Goal: Check status: Check status

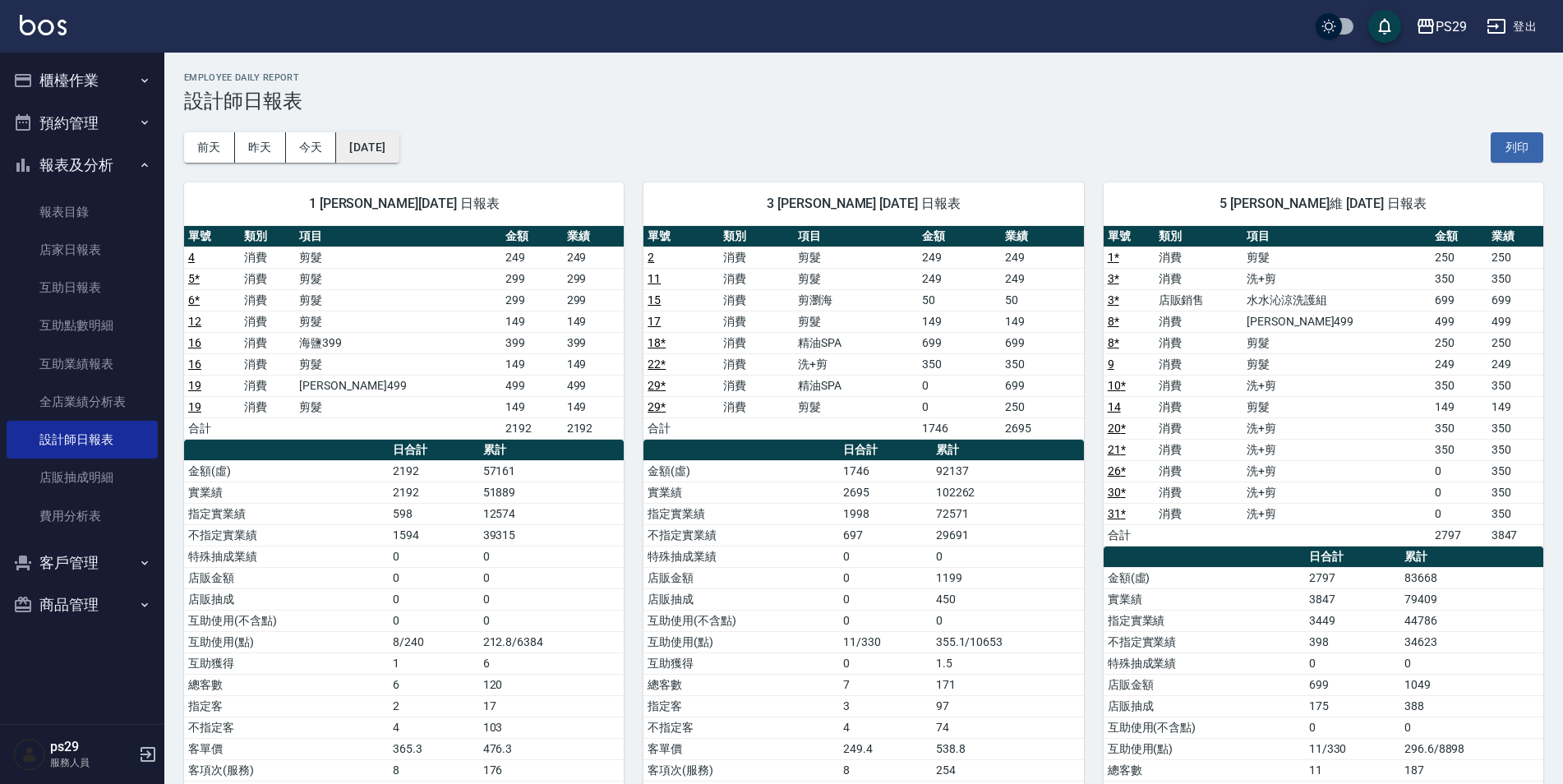
click at [359, 143] on button "[DATE]" at bounding box center [367, 148] width 62 height 30
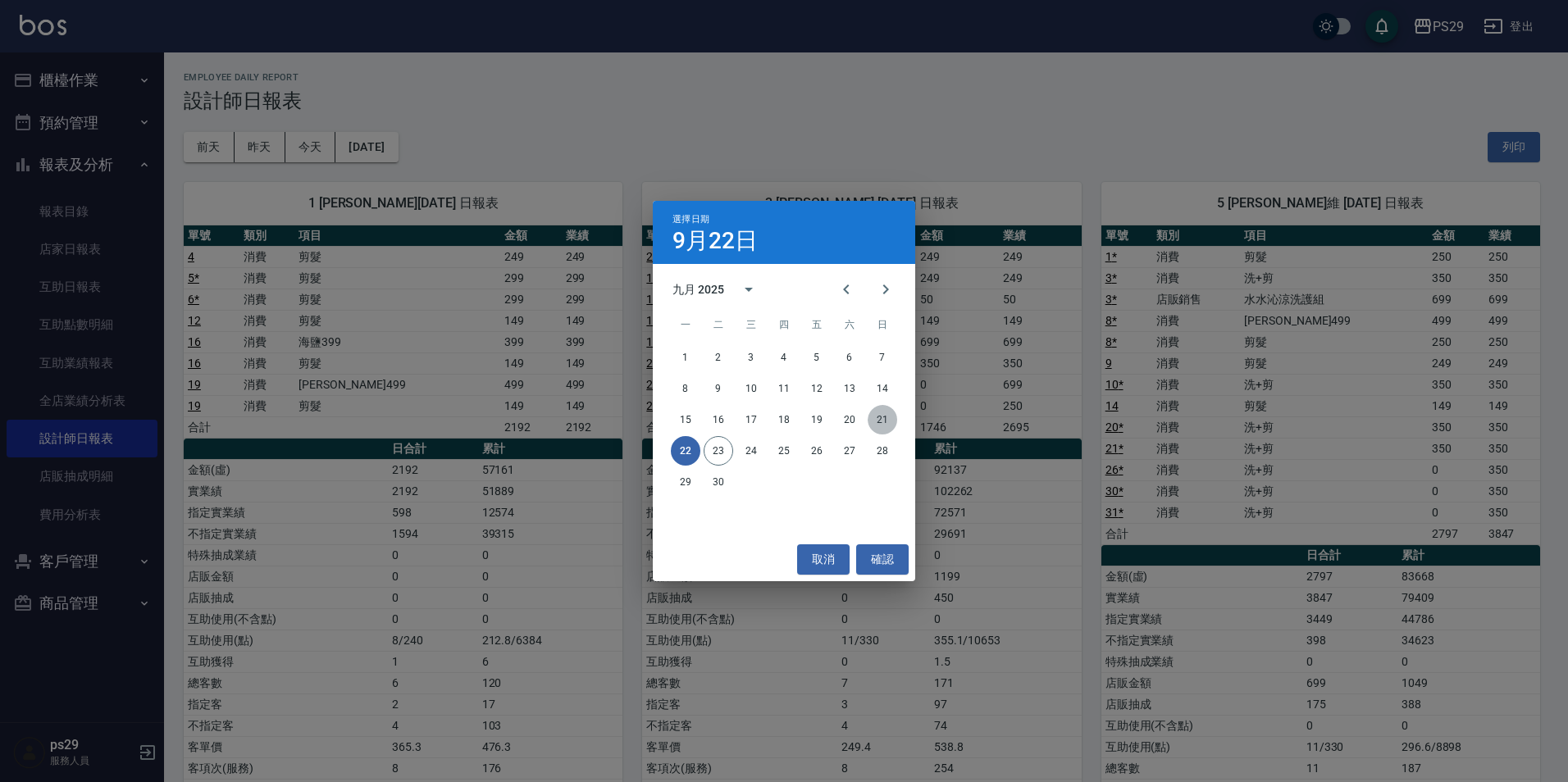
click at [887, 419] on button "21" at bounding box center [882, 419] width 29 height 29
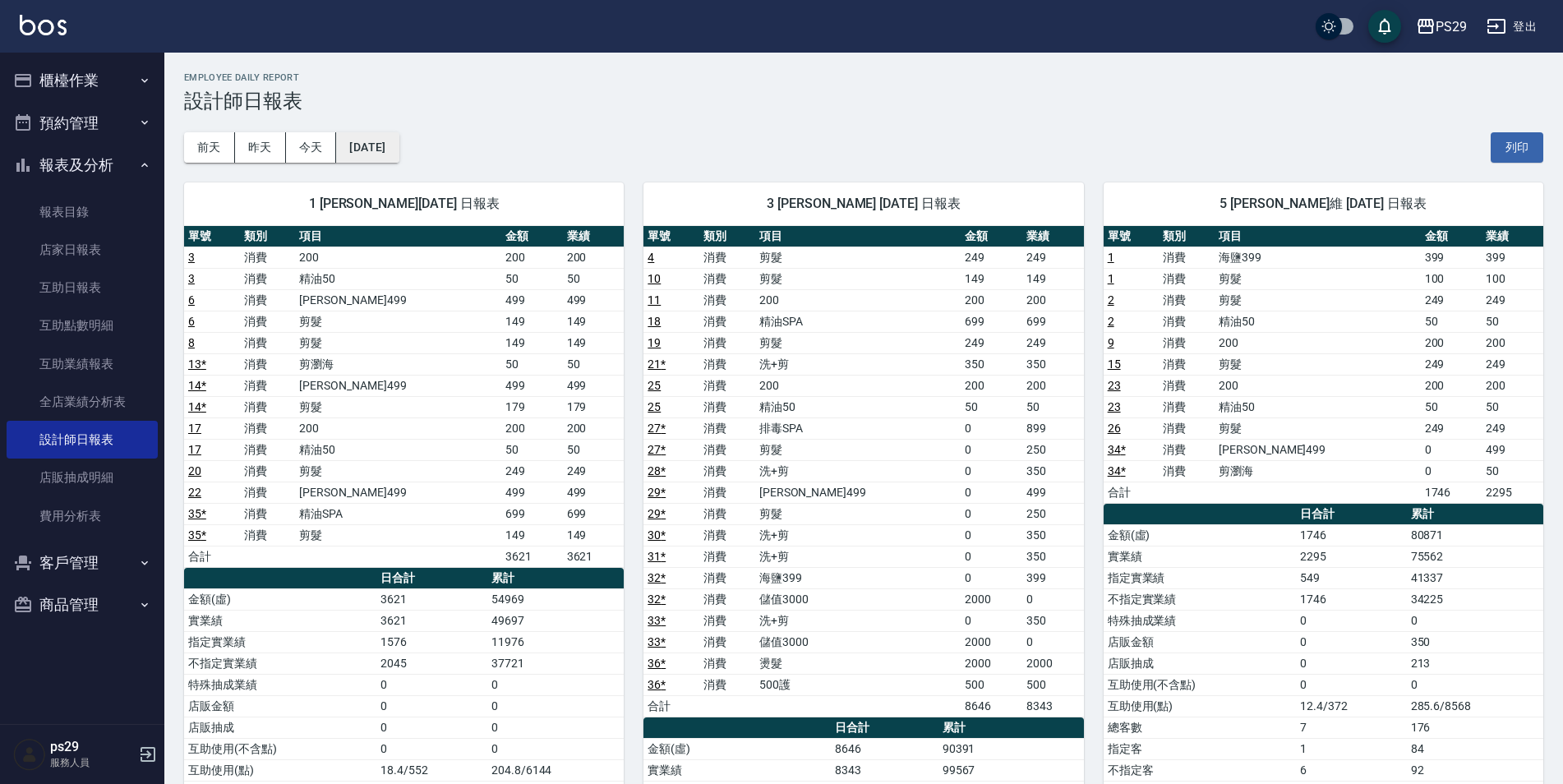
click at [398, 148] on button "[DATE]" at bounding box center [367, 148] width 62 height 30
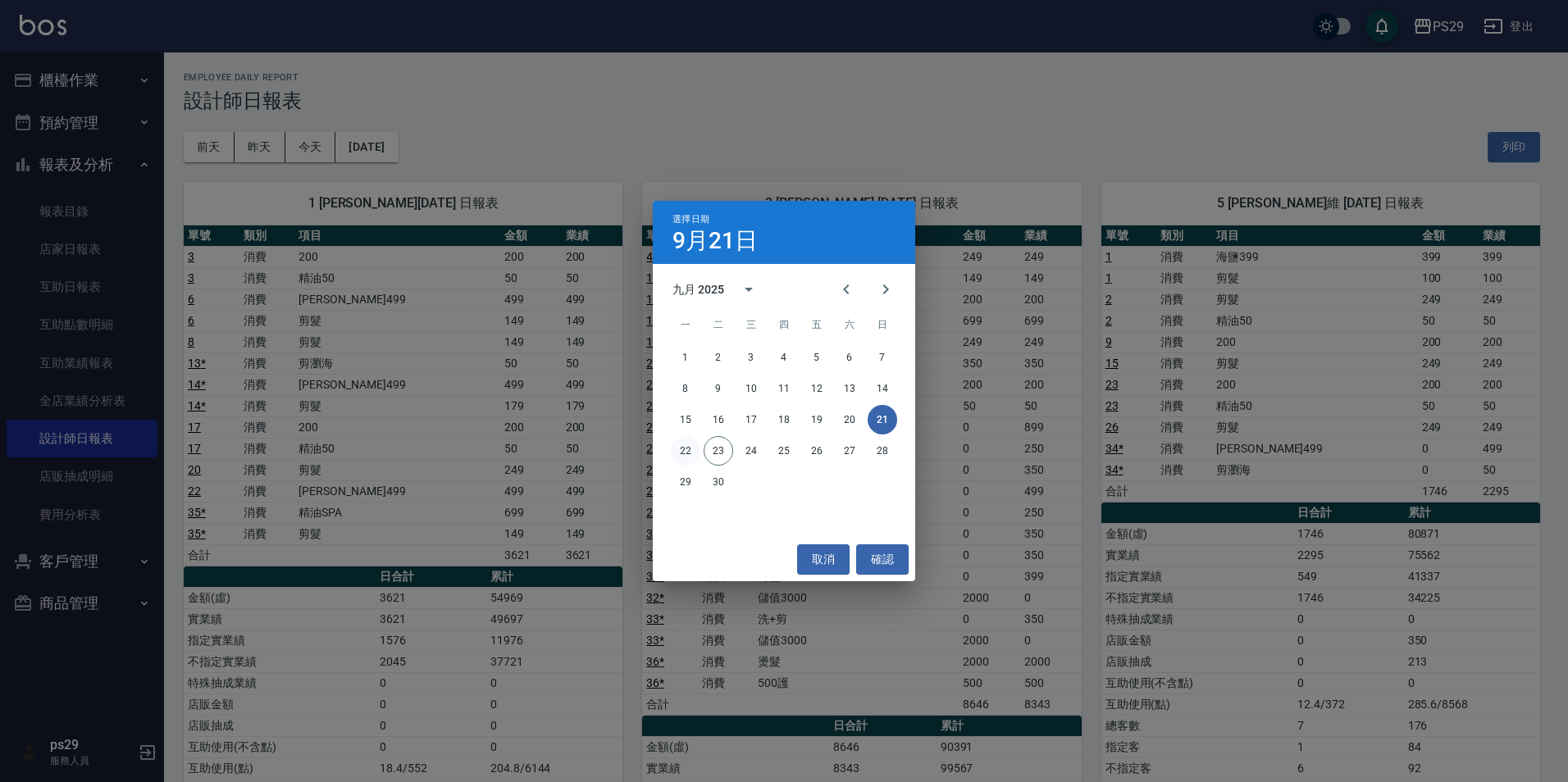
click at [692, 441] on button "22" at bounding box center [685, 451] width 29 height 29
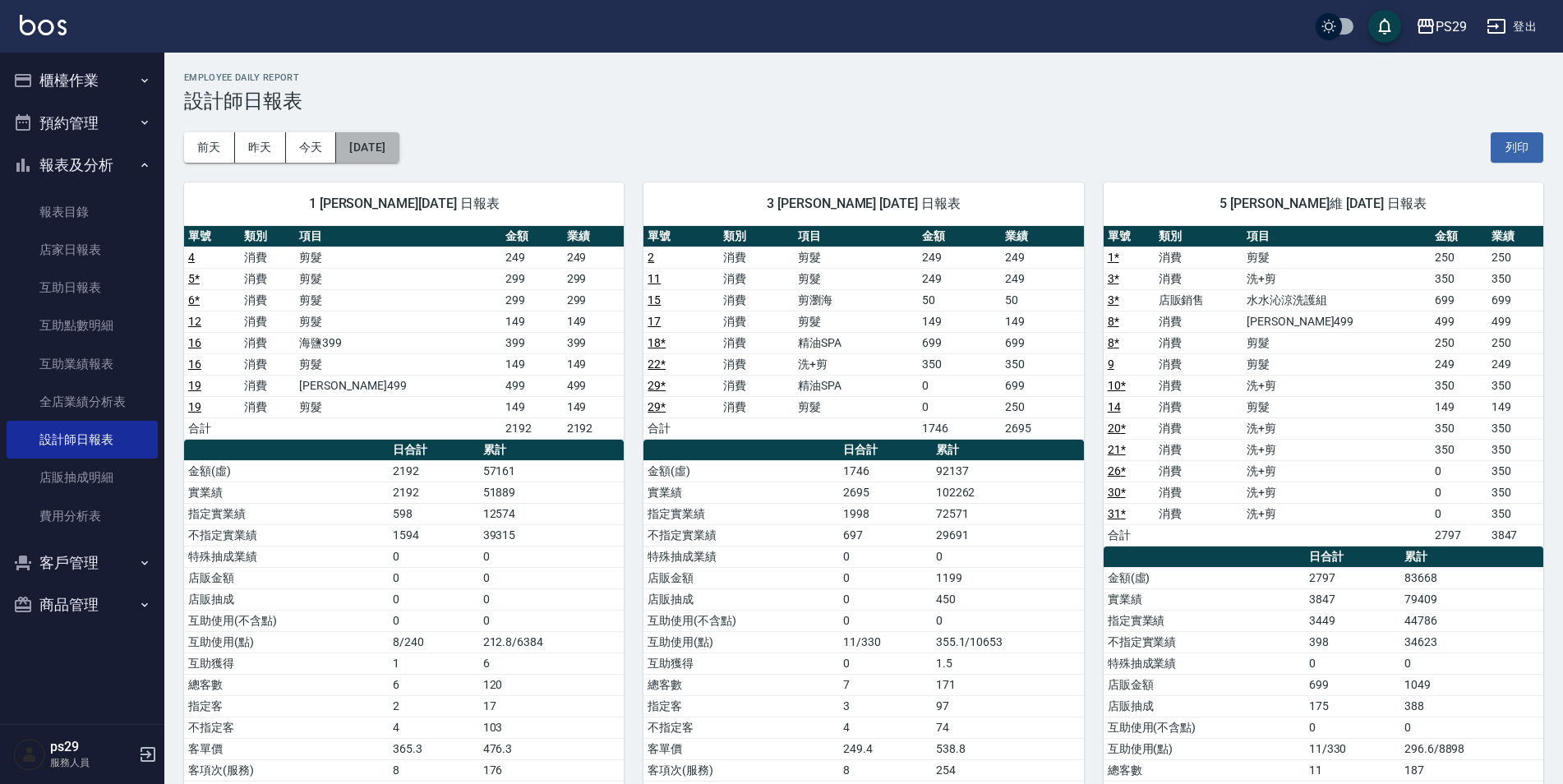
click at [378, 141] on button "[DATE]" at bounding box center [367, 148] width 62 height 30
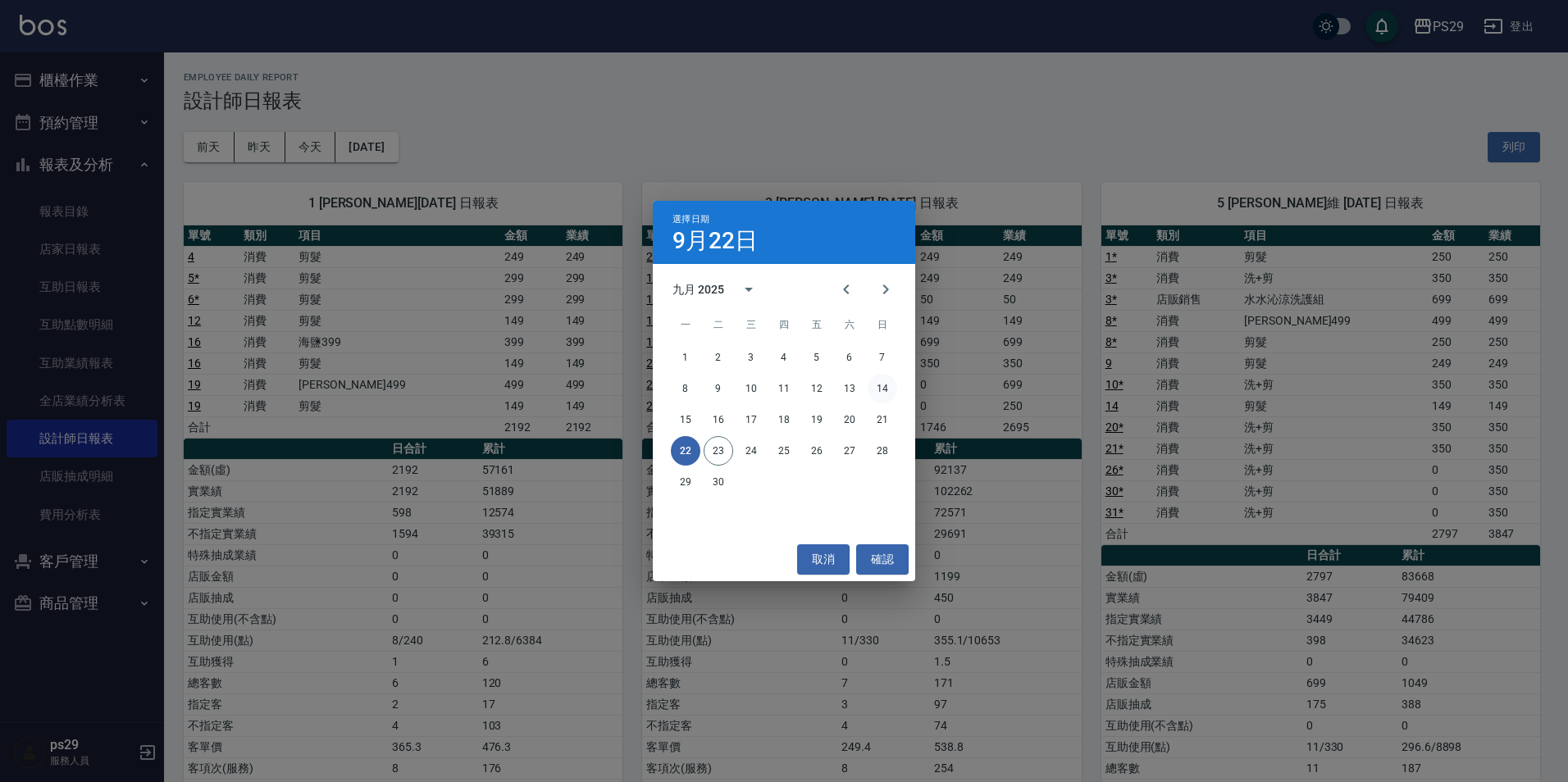
click at [873, 382] on button "14" at bounding box center [882, 388] width 29 height 29
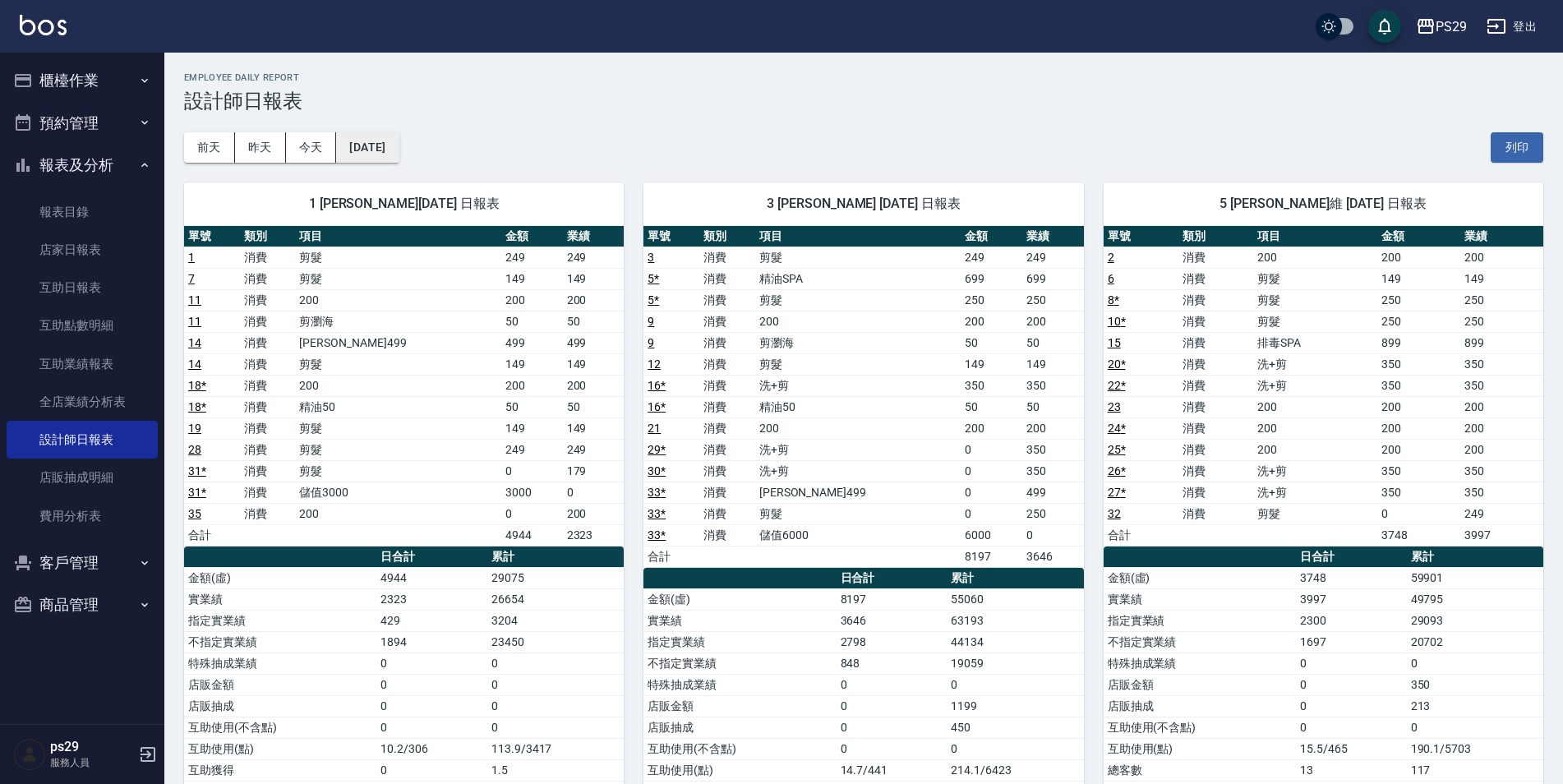
click at [398, 159] on button "[DATE]" at bounding box center [367, 148] width 62 height 30
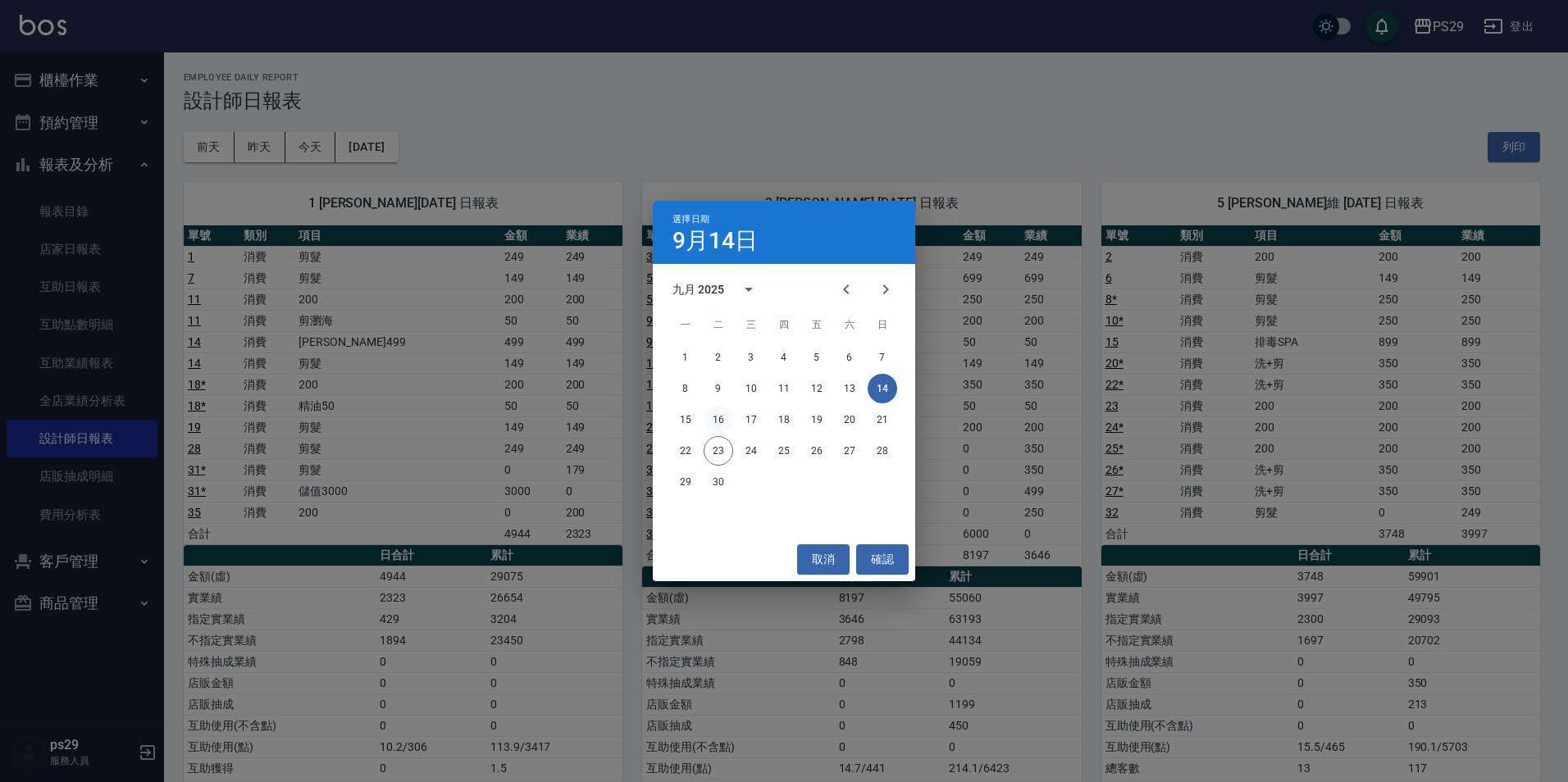
click at [719, 419] on button "16" at bounding box center [717, 419] width 29 height 29
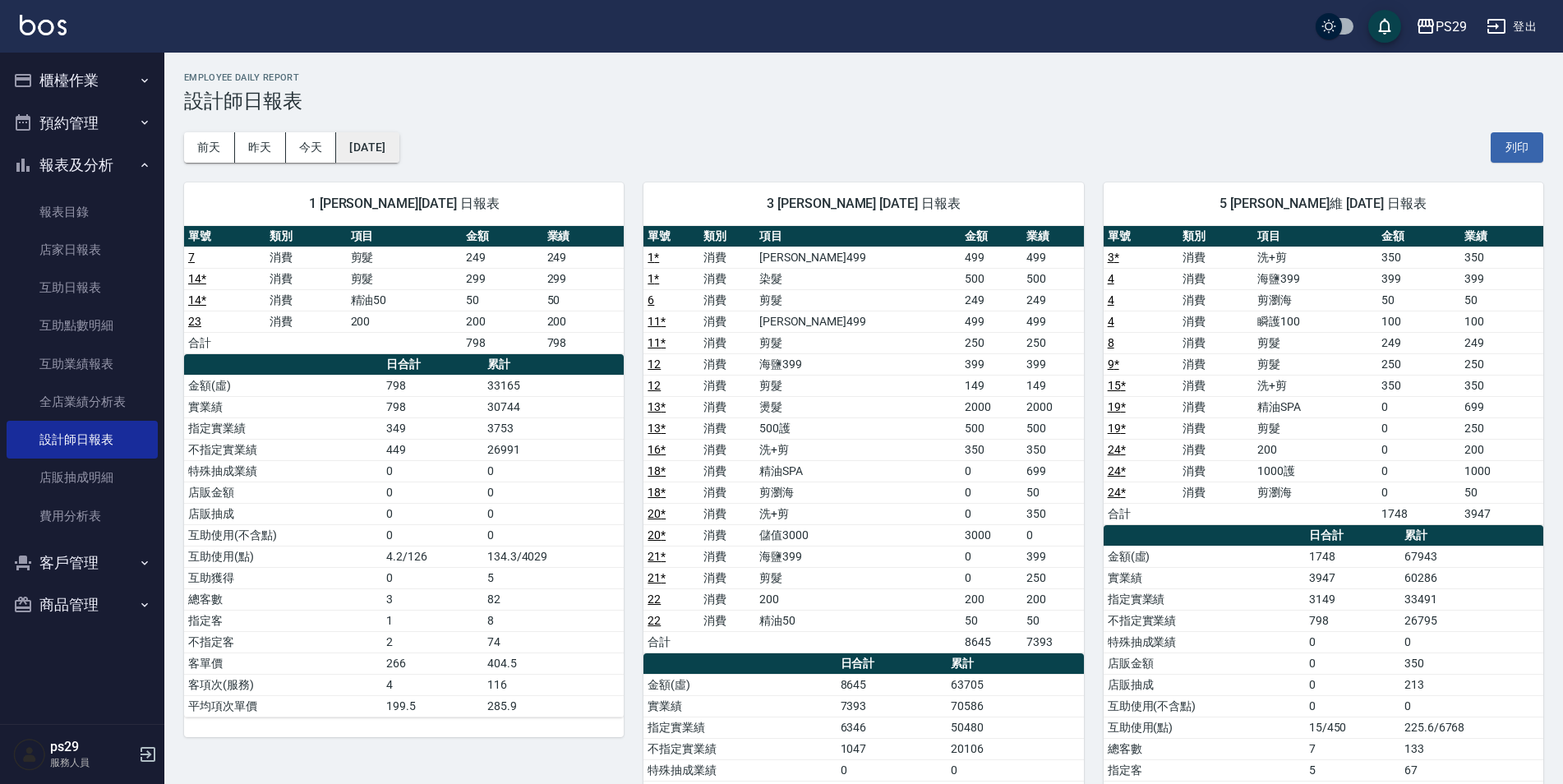
click at [398, 143] on button "[DATE]" at bounding box center [367, 148] width 62 height 30
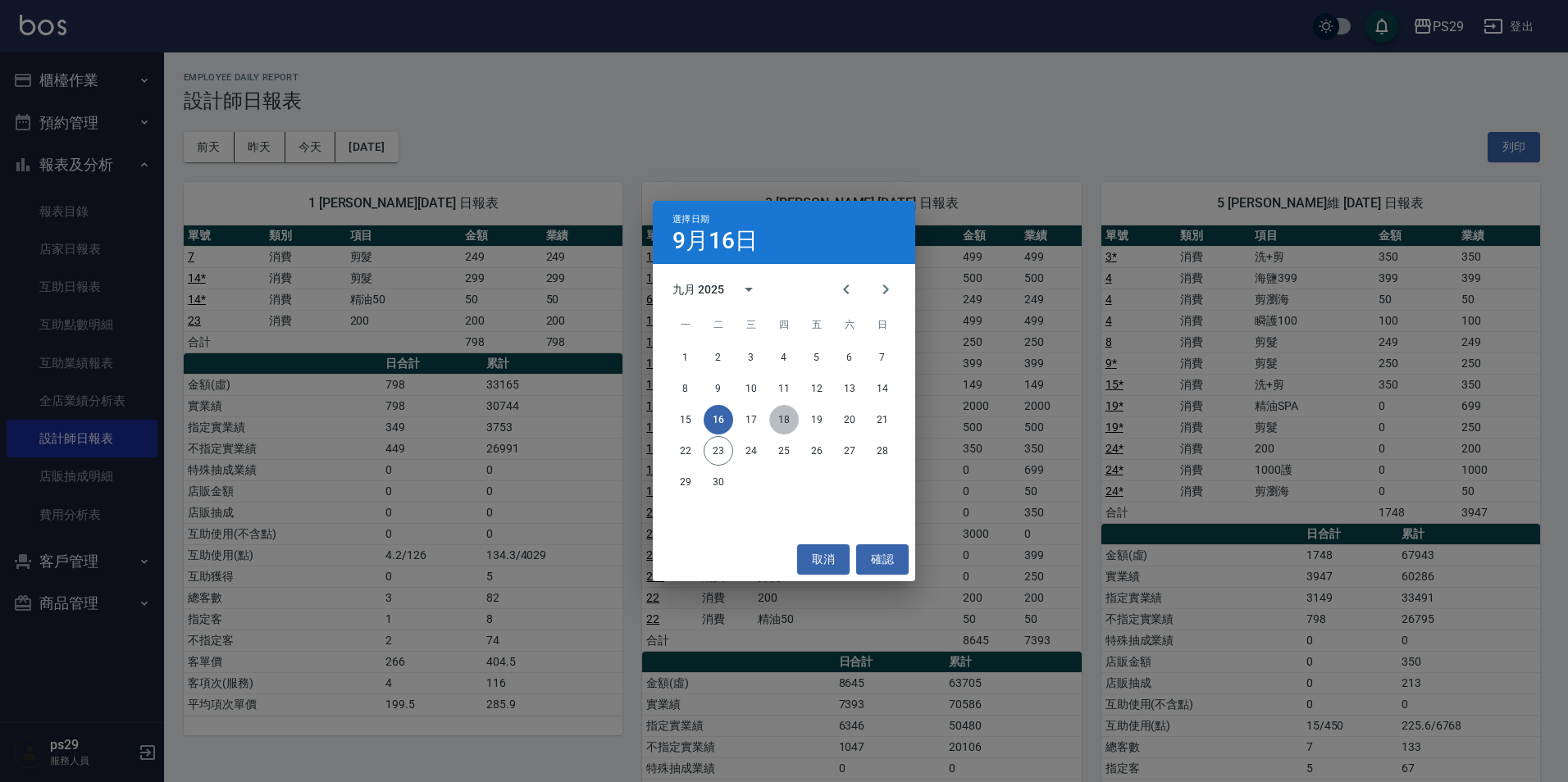
click at [794, 414] on button "18" at bounding box center [783, 419] width 29 height 29
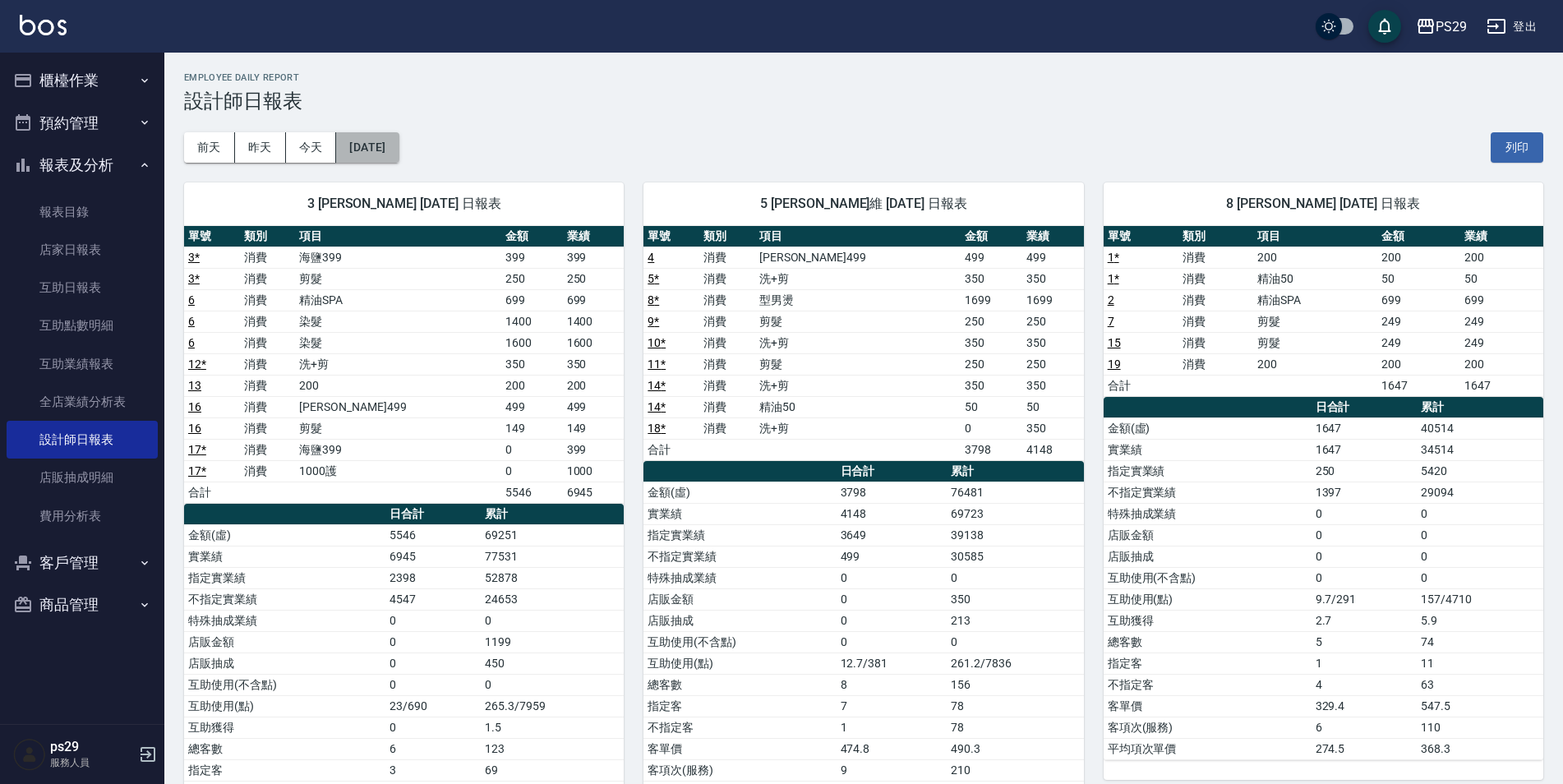
click at [398, 148] on button "[DATE]" at bounding box center [367, 148] width 62 height 30
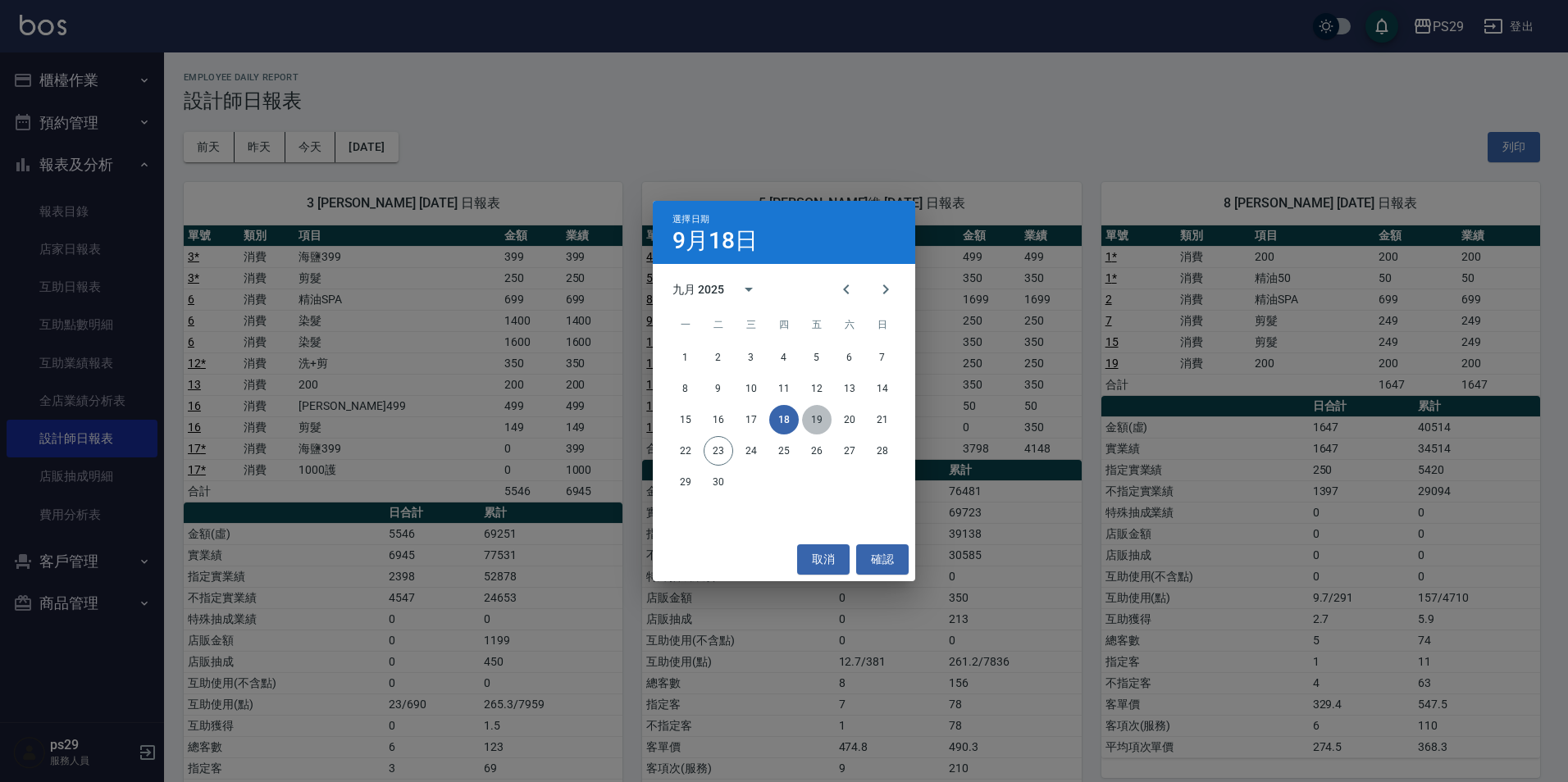
click at [817, 418] on button "19" at bounding box center [816, 419] width 29 height 29
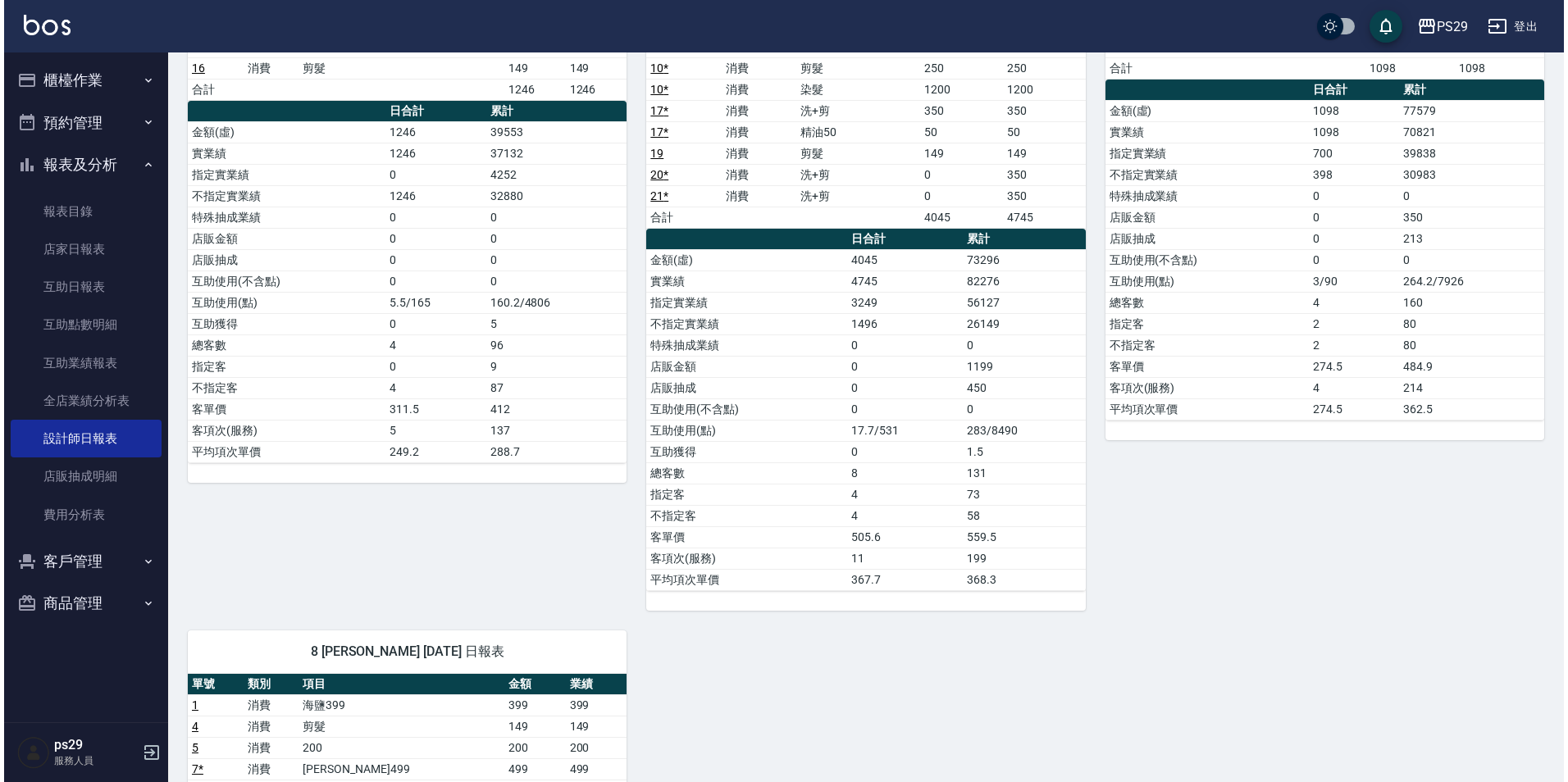
scroll to position [28, 0]
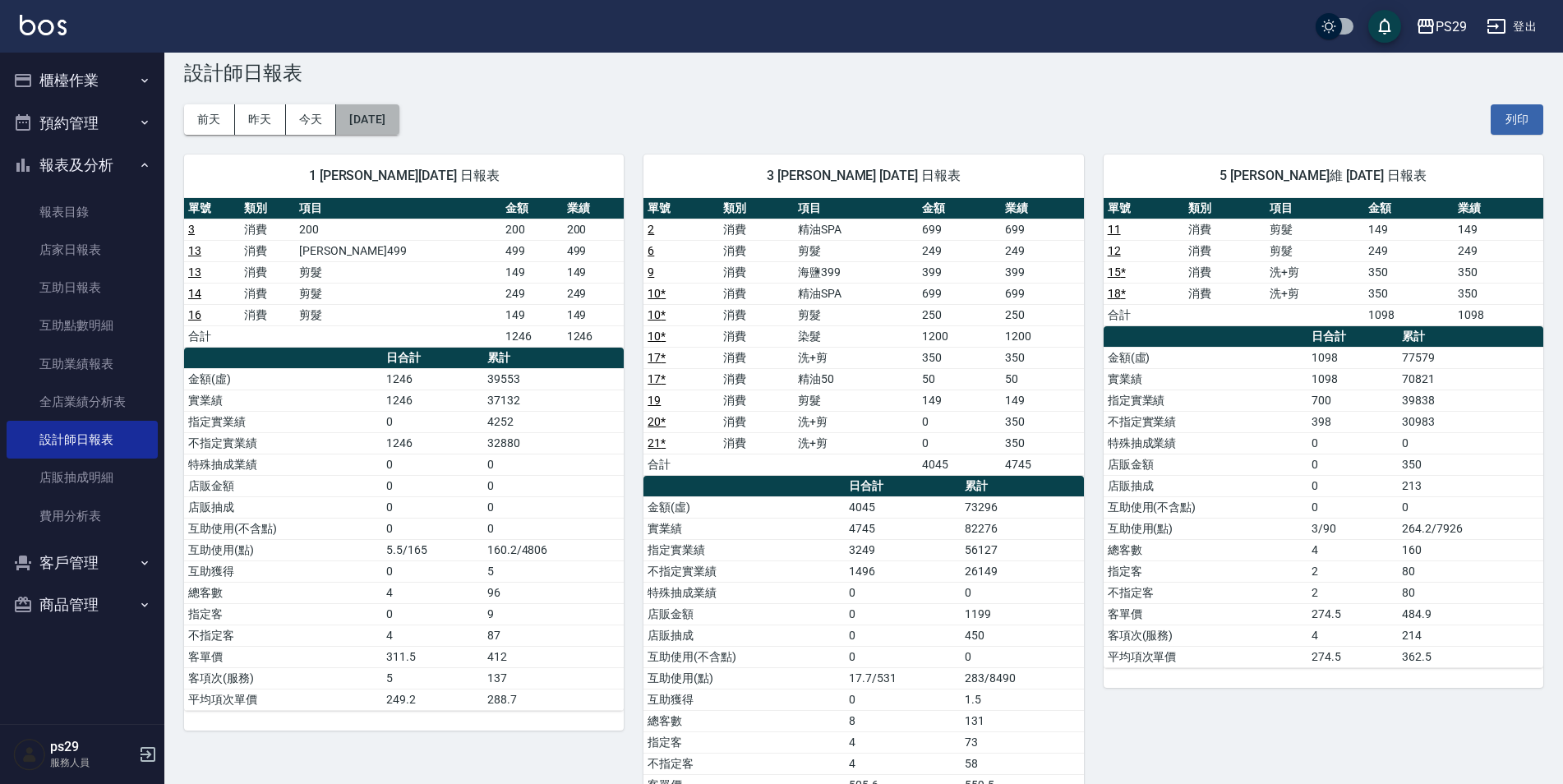
click at [388, 123] on button "[DATE]" at bounding box center [367, 119] width 62 height 30
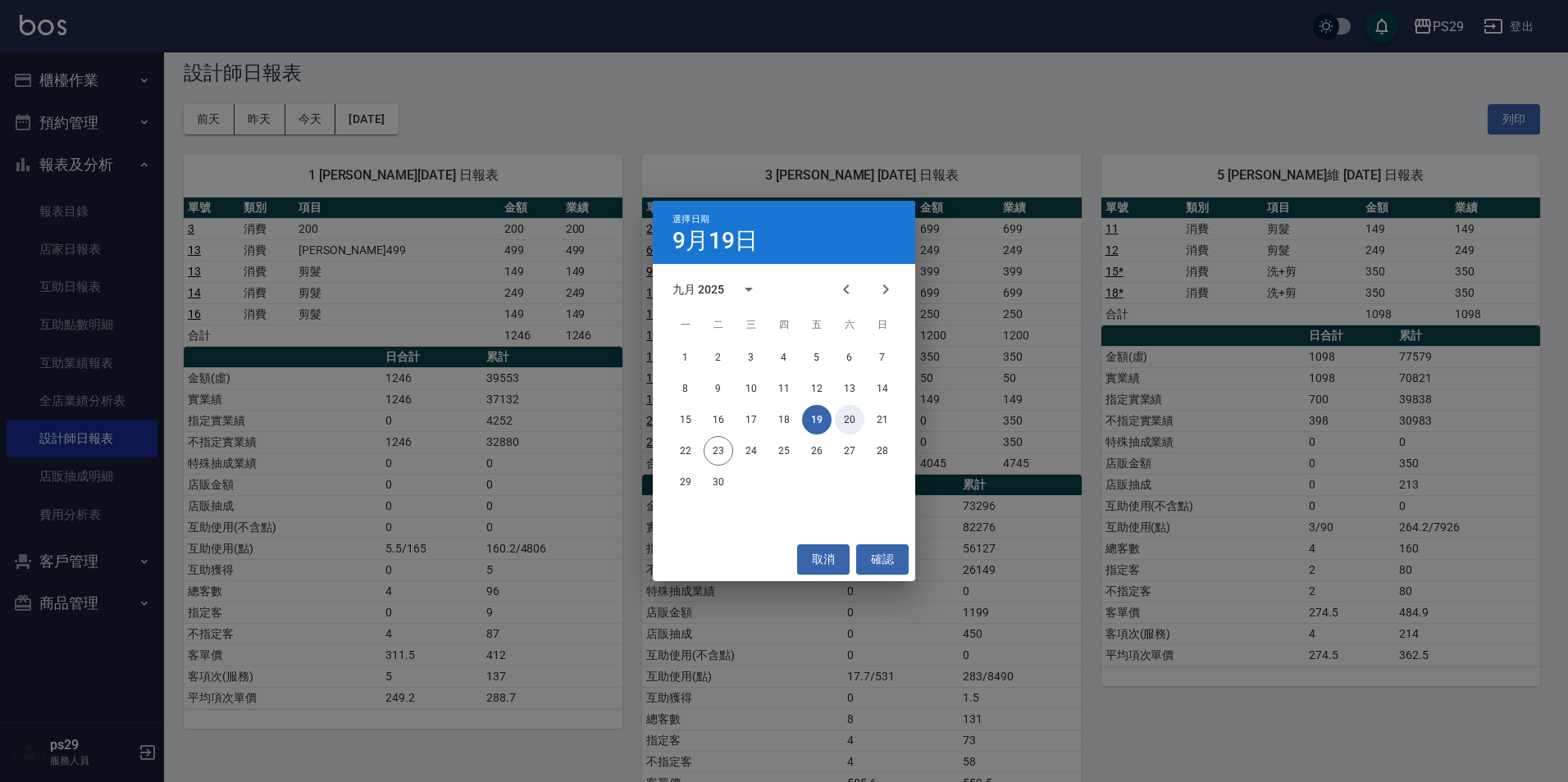
drag, startPoint x: 861, startPoint y: 427, endPoint x: 860, endPoint y: 415, distance: 12.0
click at [860, 423] on button "20" at bounding box center [849, 419] width 29 height 29
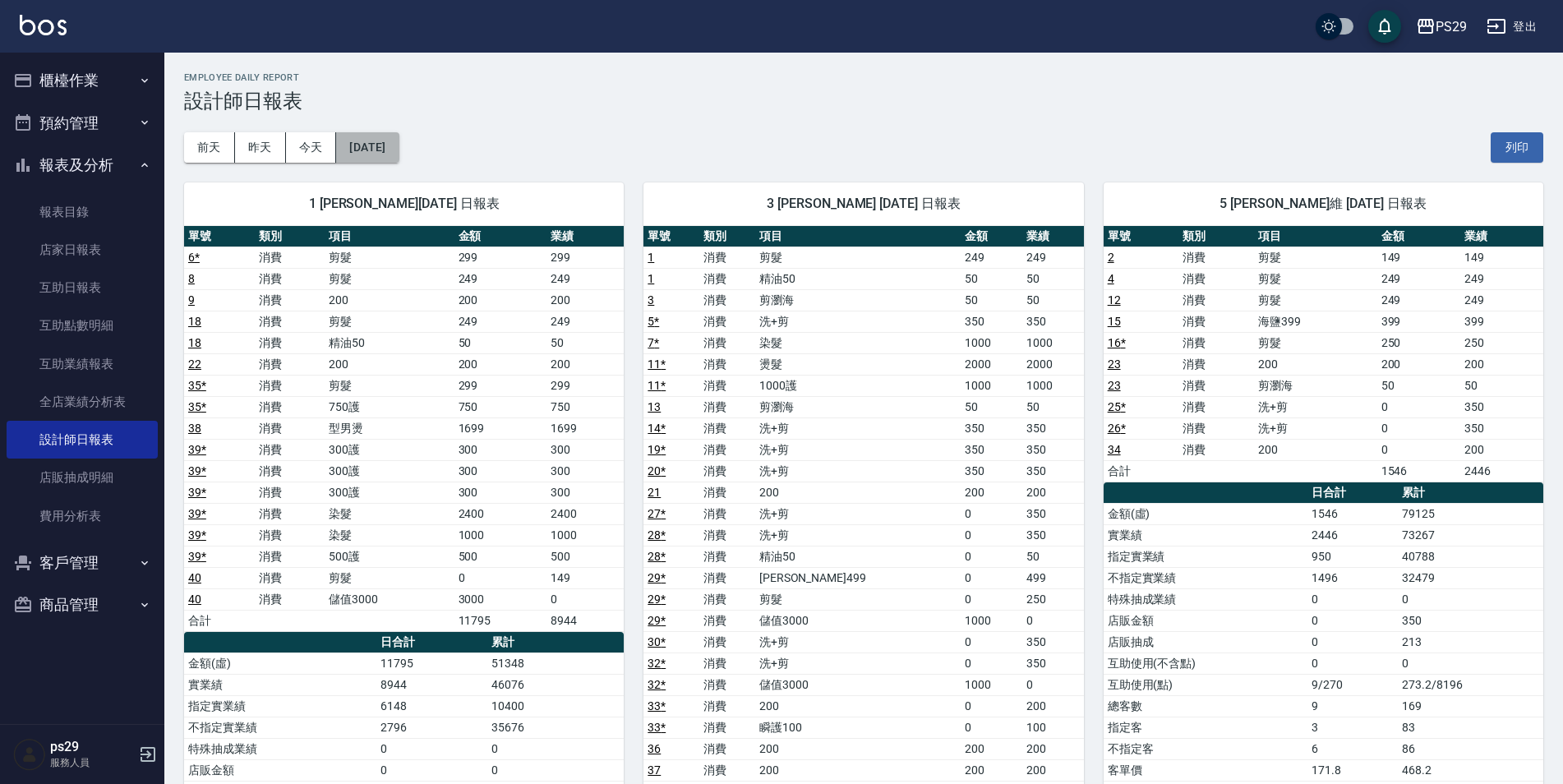
click at [398, 135] on button "[DATE]" at bounding box center [367, 148] width 62 height 30
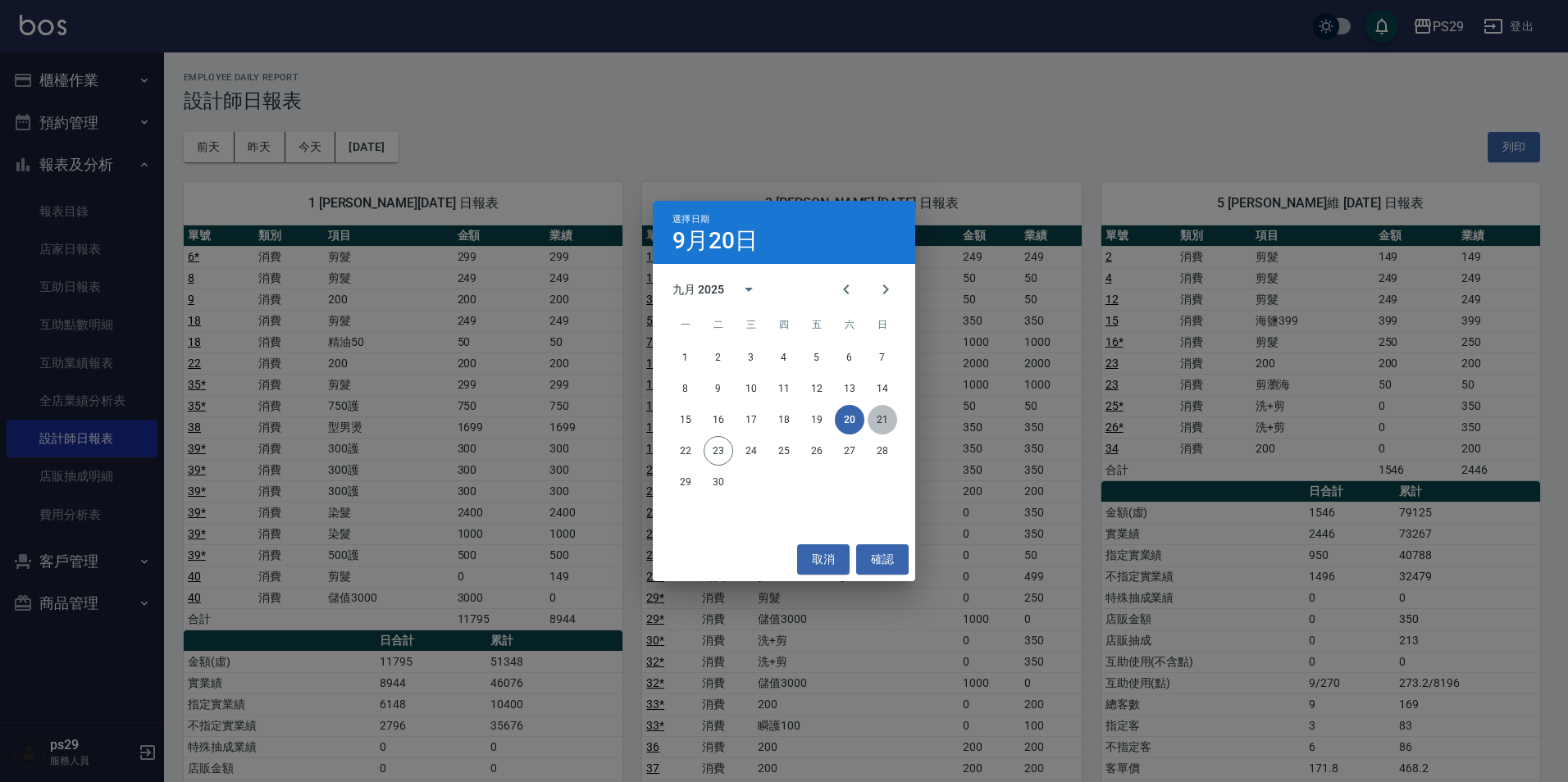
click at [892, 418] on button "21" at bounding box center [882, 419] width 29 height 29
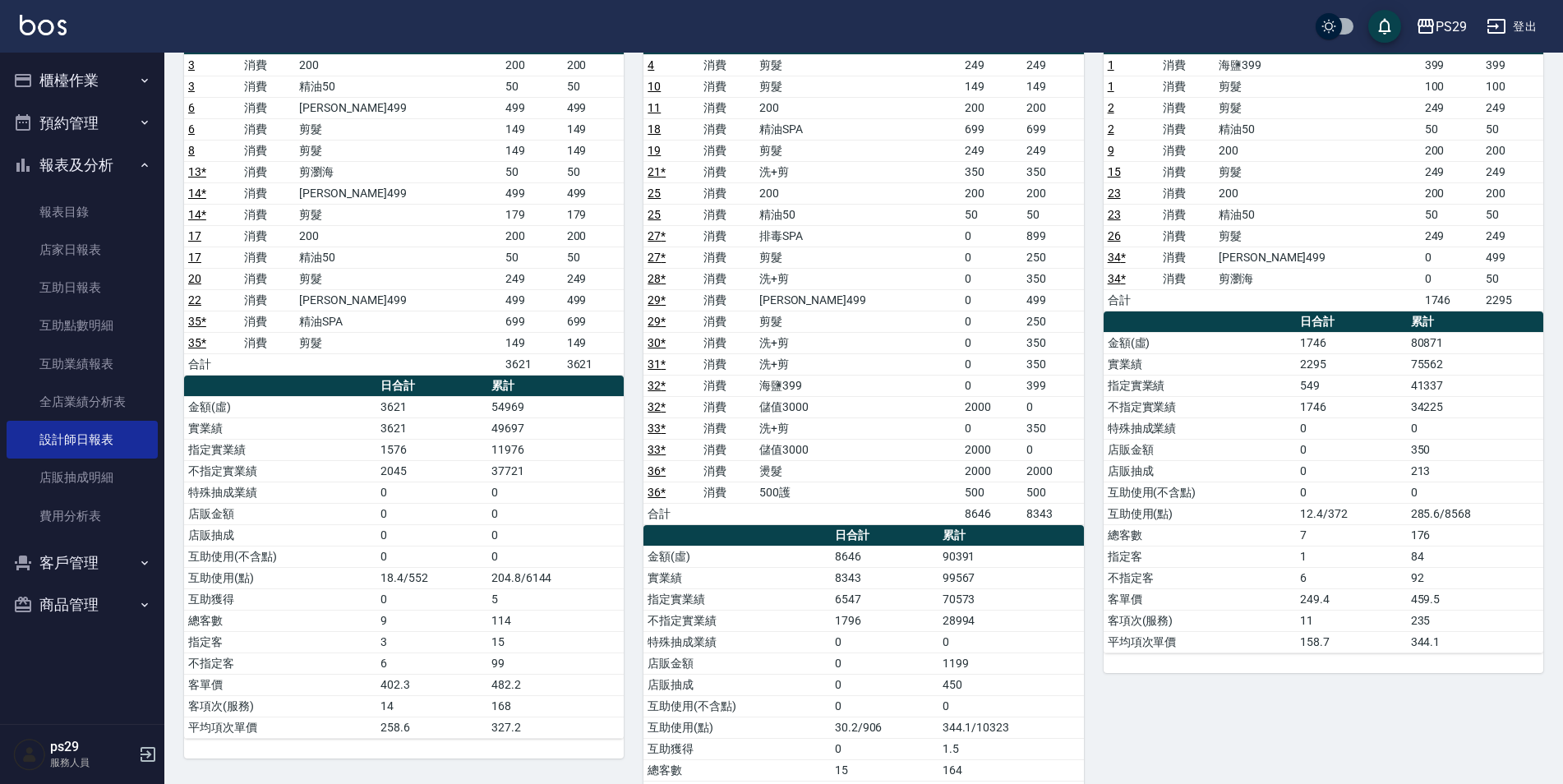
scroll to position [28, 0]
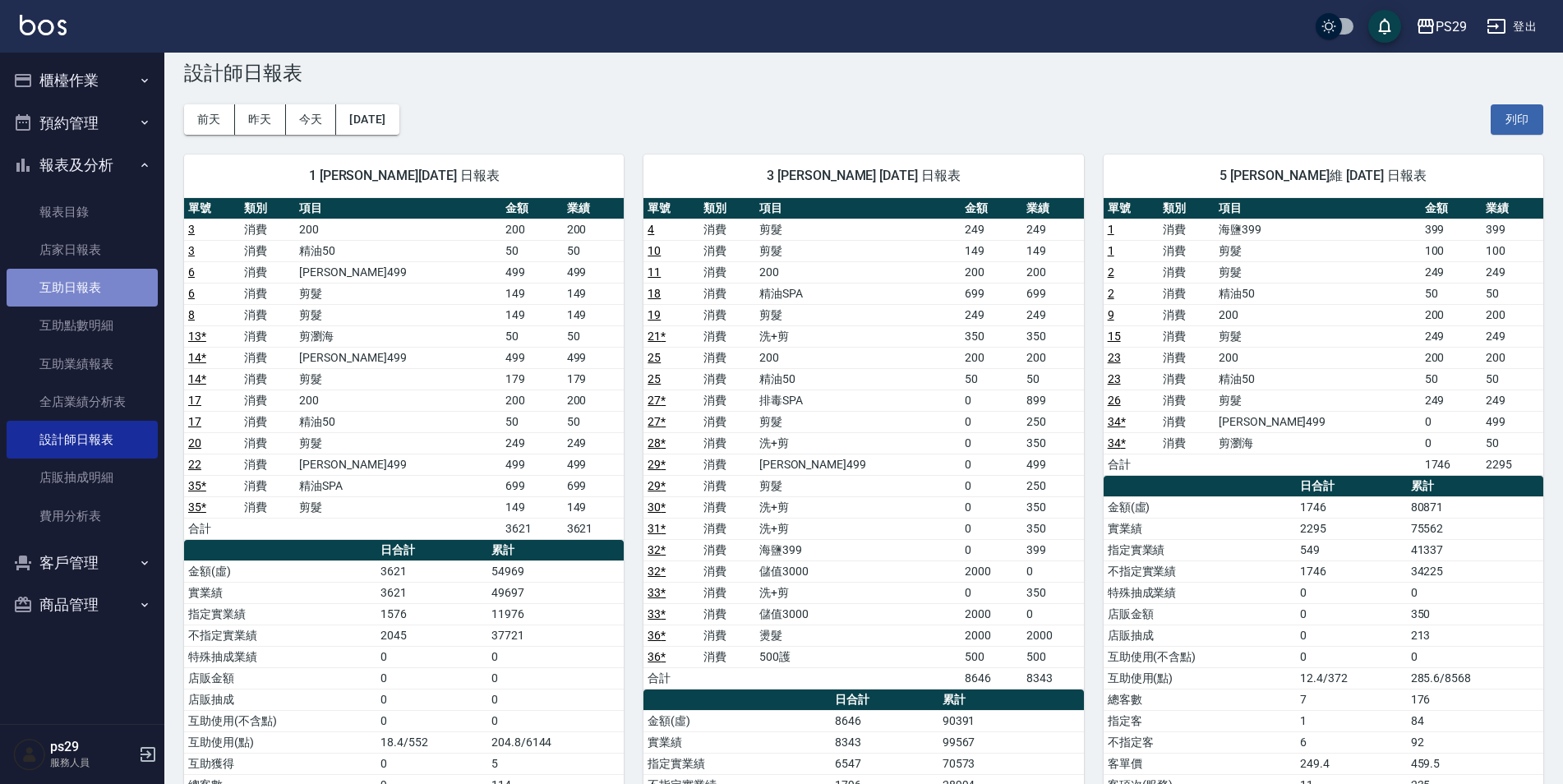
click at [87, 281] on link "互助日報表" at bounding box center [82, 288] width 151 height 37
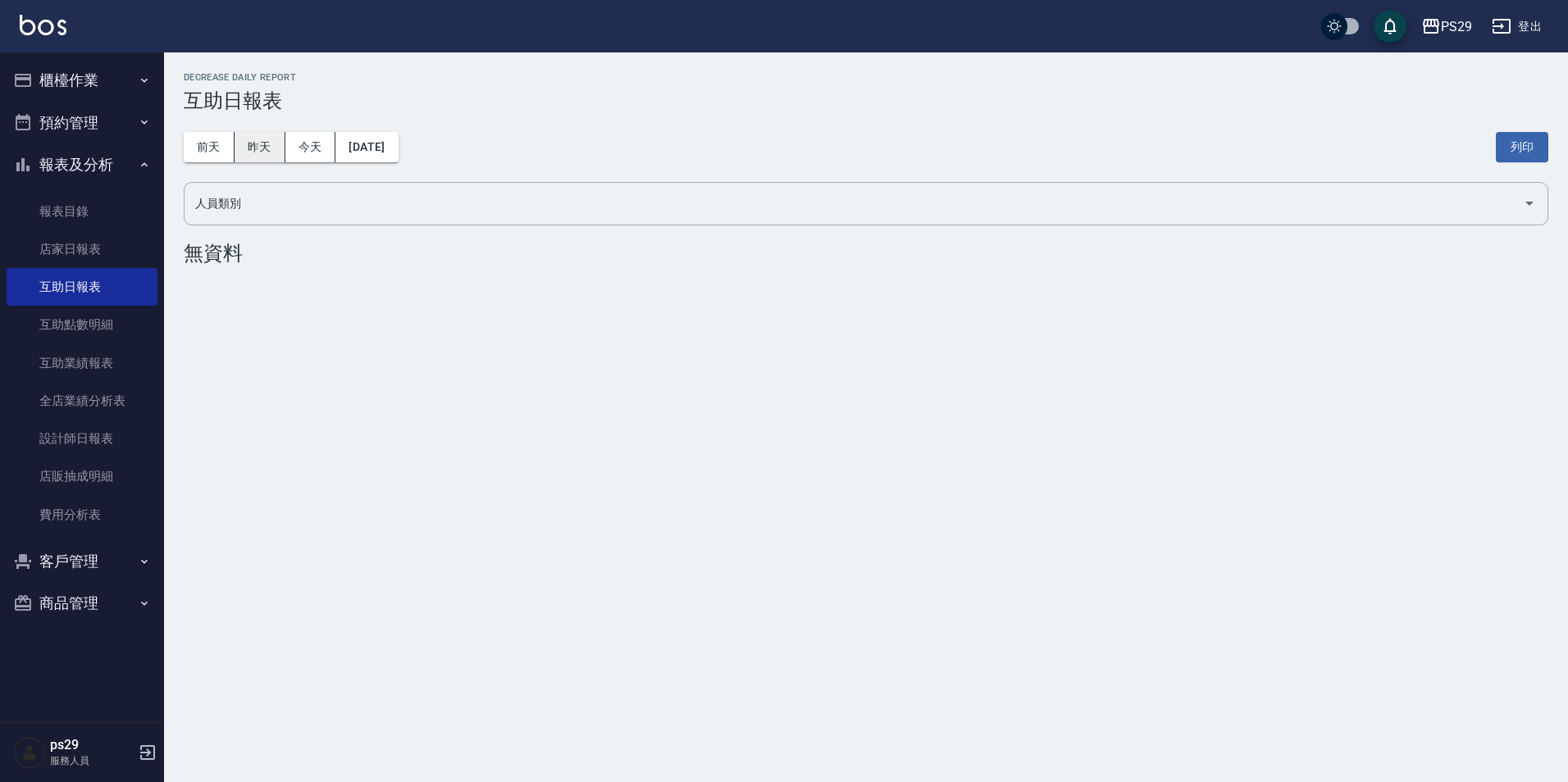
click at [260, 148] on button "昨天" at bounding box center [260, 148] width 51 height 30
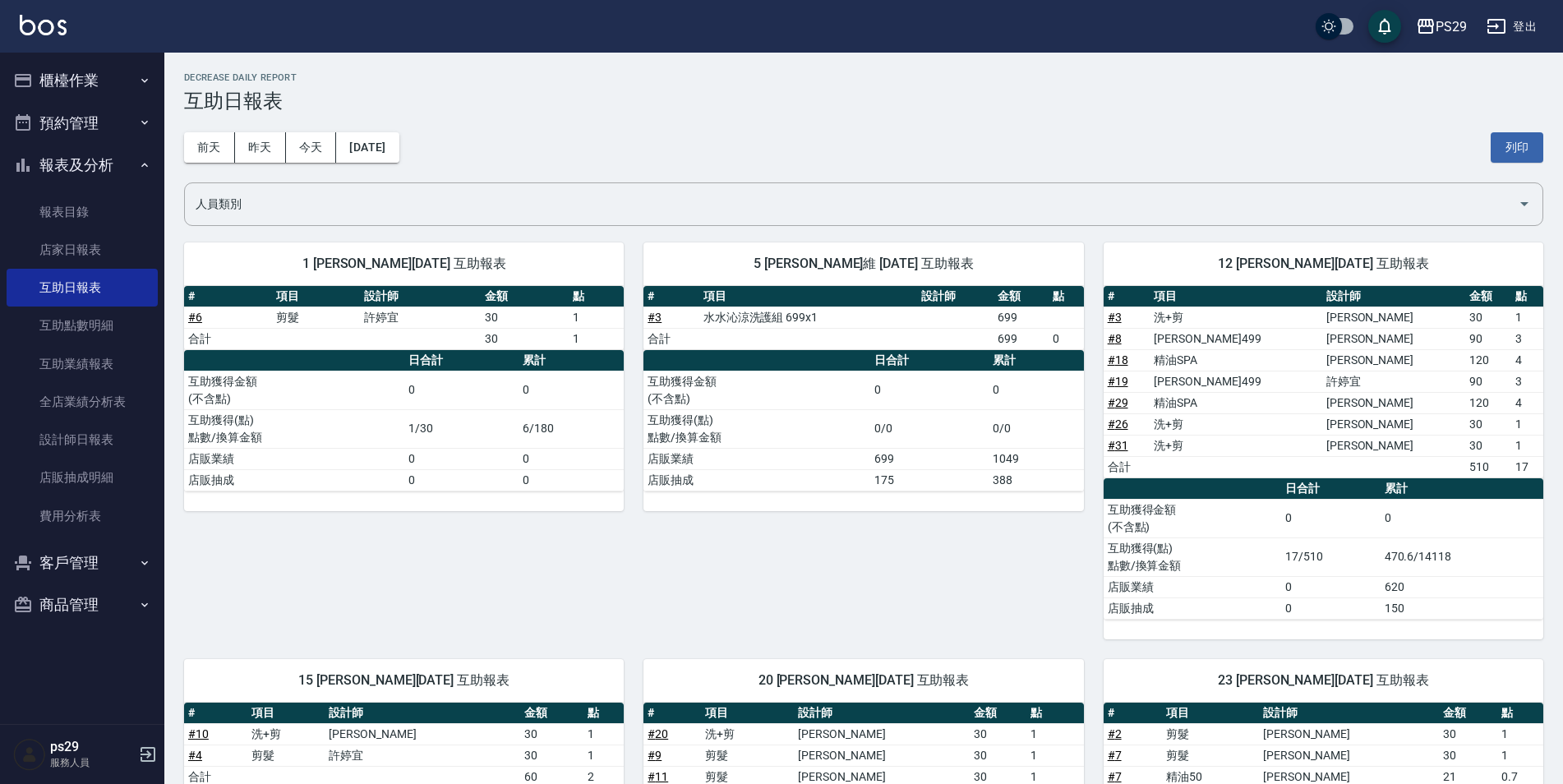
click at [379, 131] on div "[DATE] [DATE] [DATE] [DATE] 列印" at bounding box center [864, 147] width 1360 height 69
click at [302, 143] on button "今天" at bounding box center [311, 148] width 51 height 30
